Goal: Information Seeking & Learning: Learn about a topic

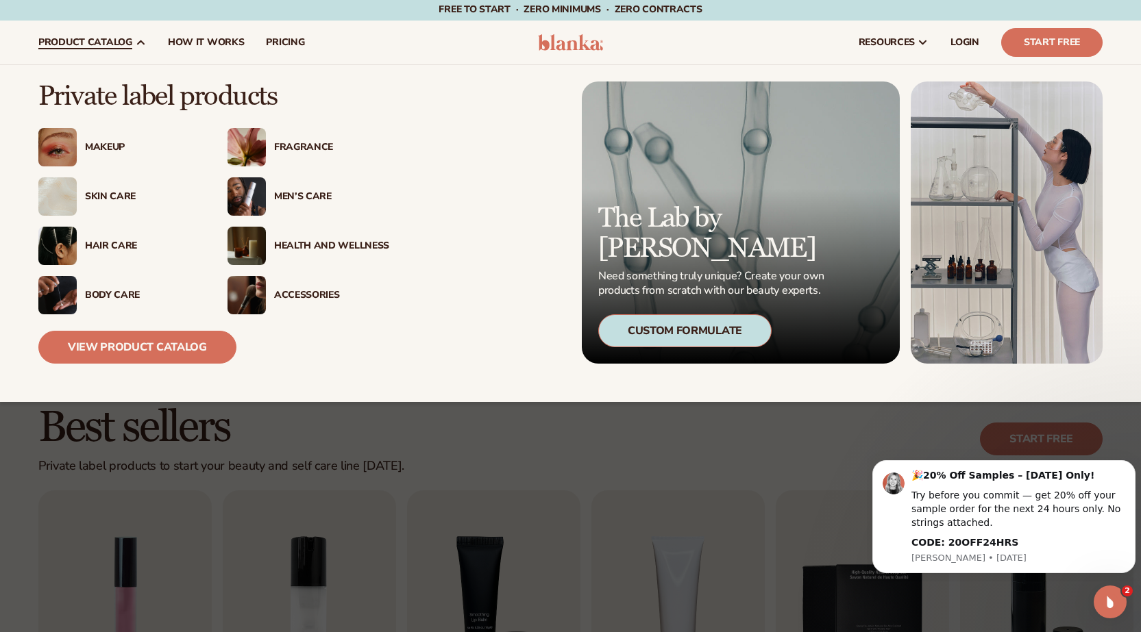
click at [257, 197] on img at bounding box center [246, 196] width 38 height 38
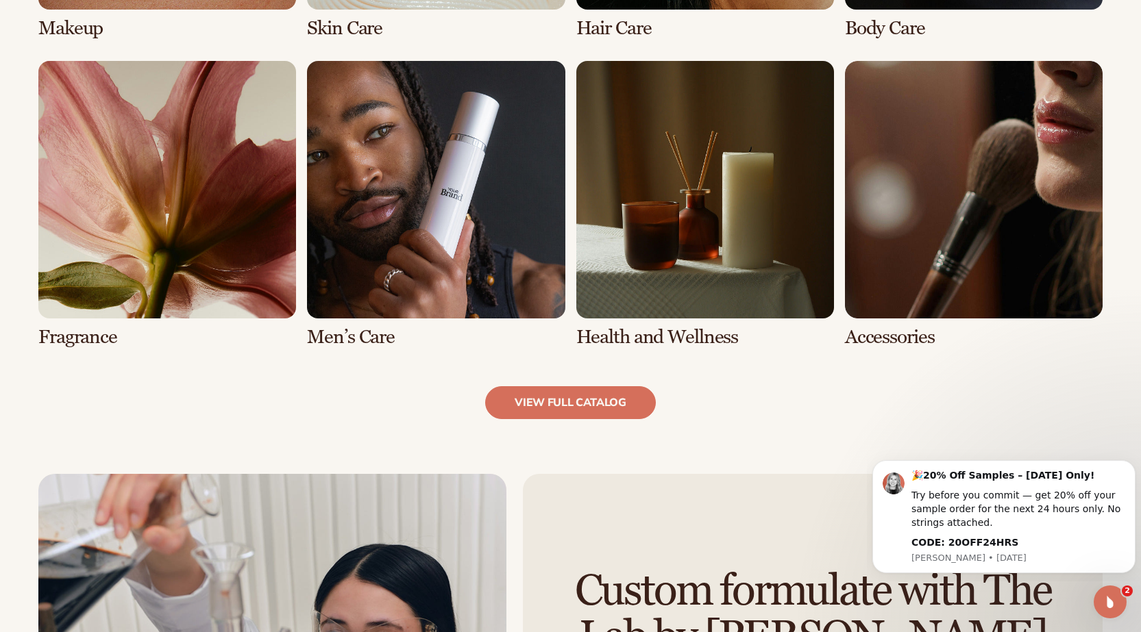
click at [423, 125] on link "6 / 8" at bounding box center [436, 204] width 258 height 287
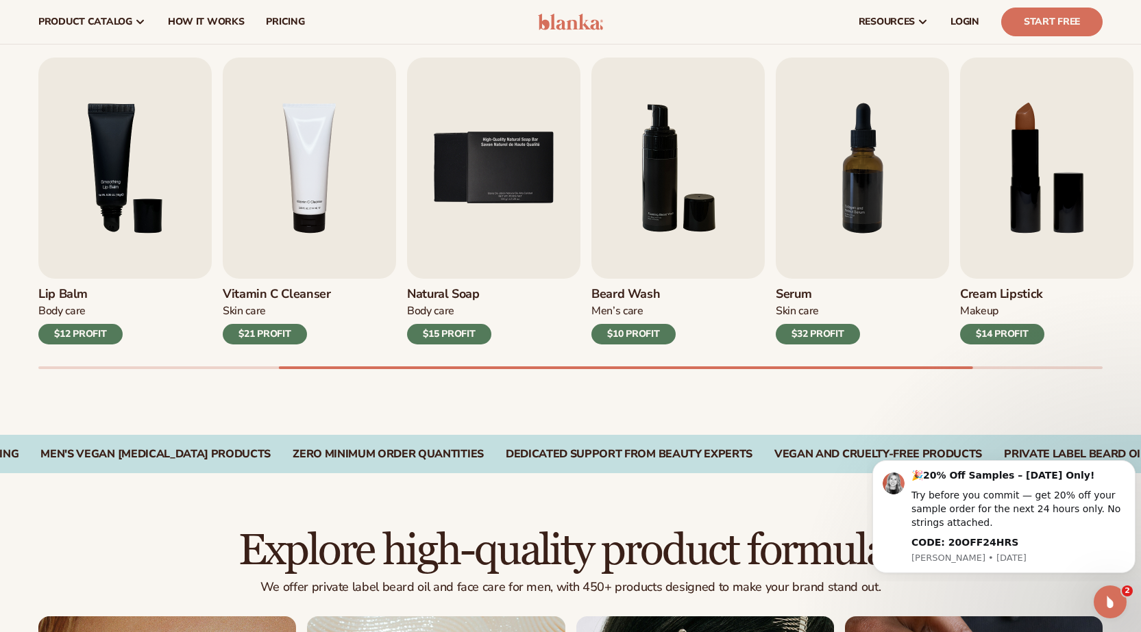
scroll to position [431, 0]
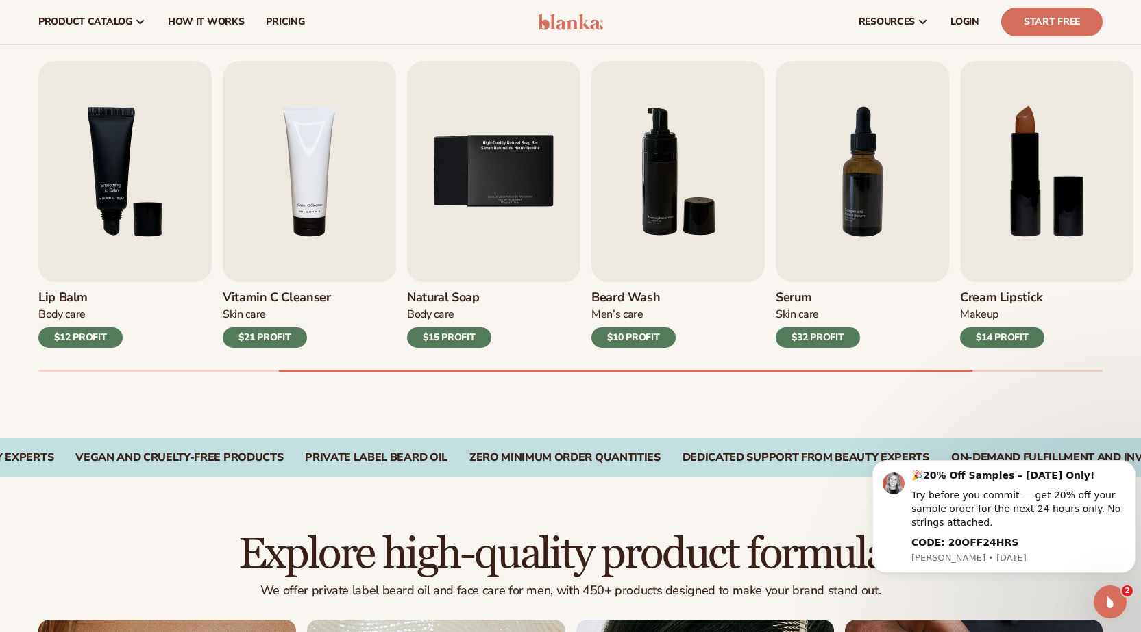
drag, startPoint x: 875, startPoint y: 368, endPoint x: 1027, endPoint y: 370, distance: 152.1
click at [1027, 370] on div "Lip Gloss Makeup $16 PROFIT Moisturizer [MEDICAL_DATA] $17 PROFIT [MEDICAL_DATA…" at bounding box center [589, 217] width 1103 height 312
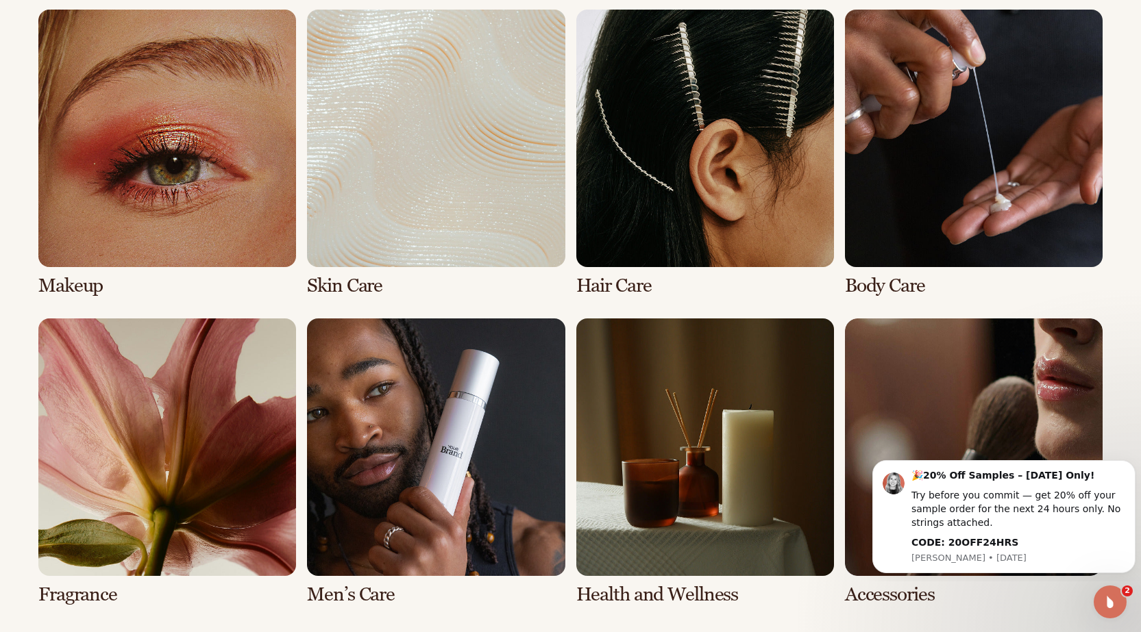
scroll to position [402, 0]
